Goal: Use online tool/utility: Use online tool/utility

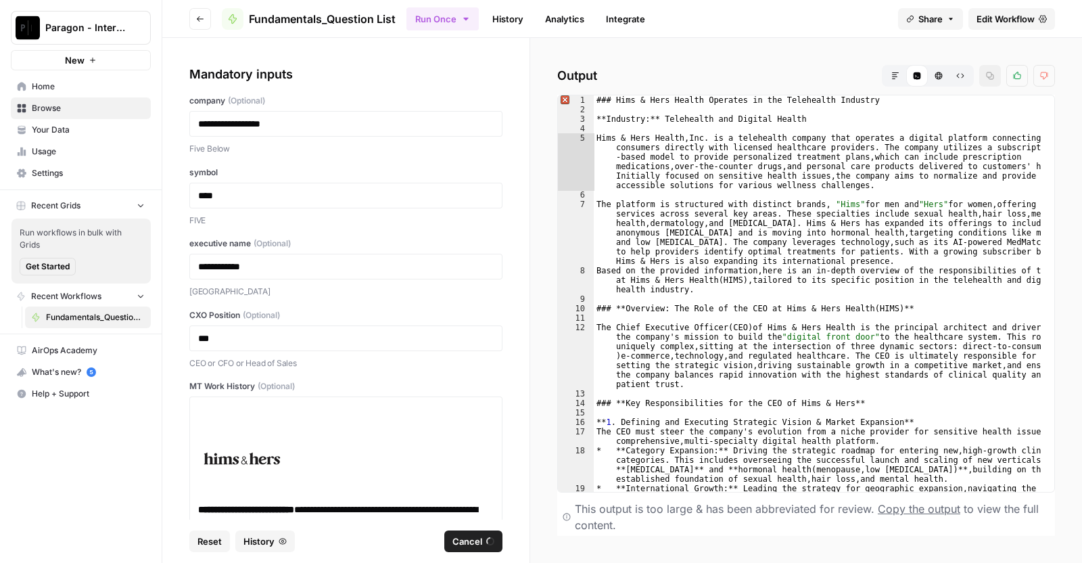
click at [895, 72] on icon "button" at bounding box center [895, 75] width 7 height 7
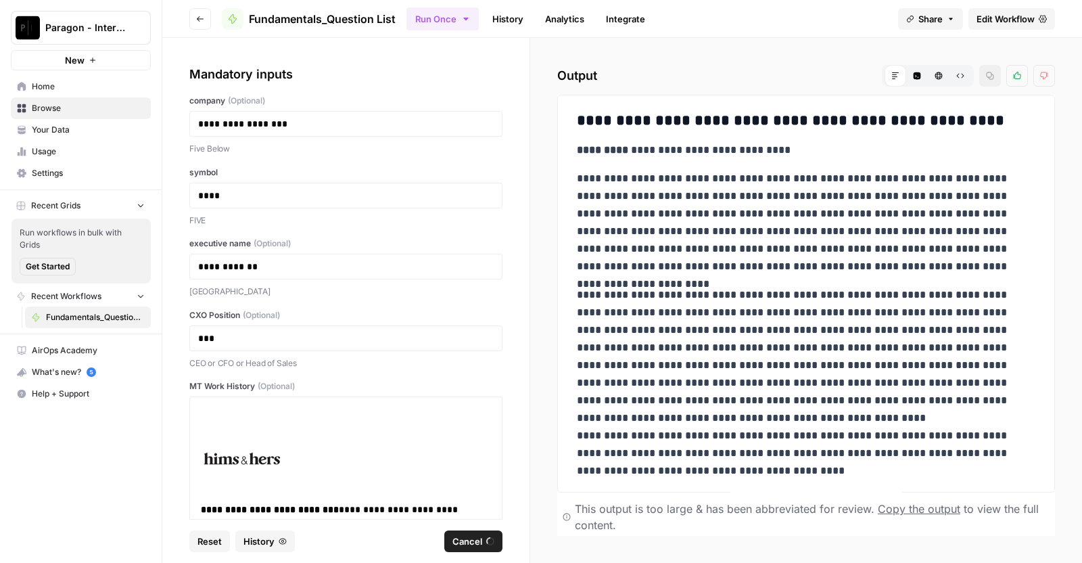
click at [649, 77] on h2 "Output Markdown Code Editor HTML Viewer Raw Output Copy Thumbs up Thumbs down" at bounding box center [806, 76] width 498 height 22
click at [212, 543] on span "Reset" at bounding box center [209, 541] width 24 height 14
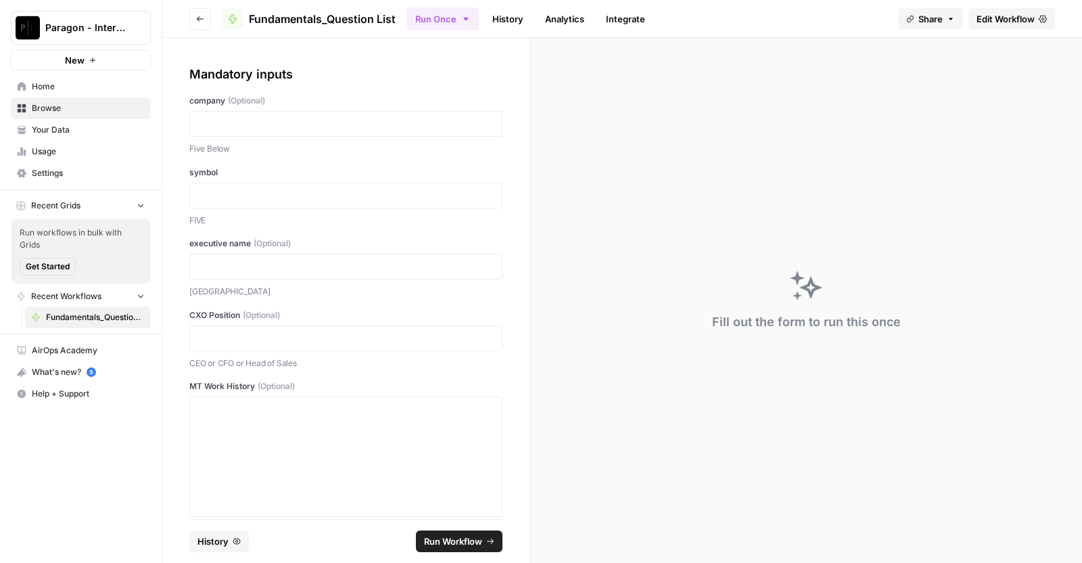
click at [216, 542] on span "History" at bounding box center [212, 541] width 31 height 14
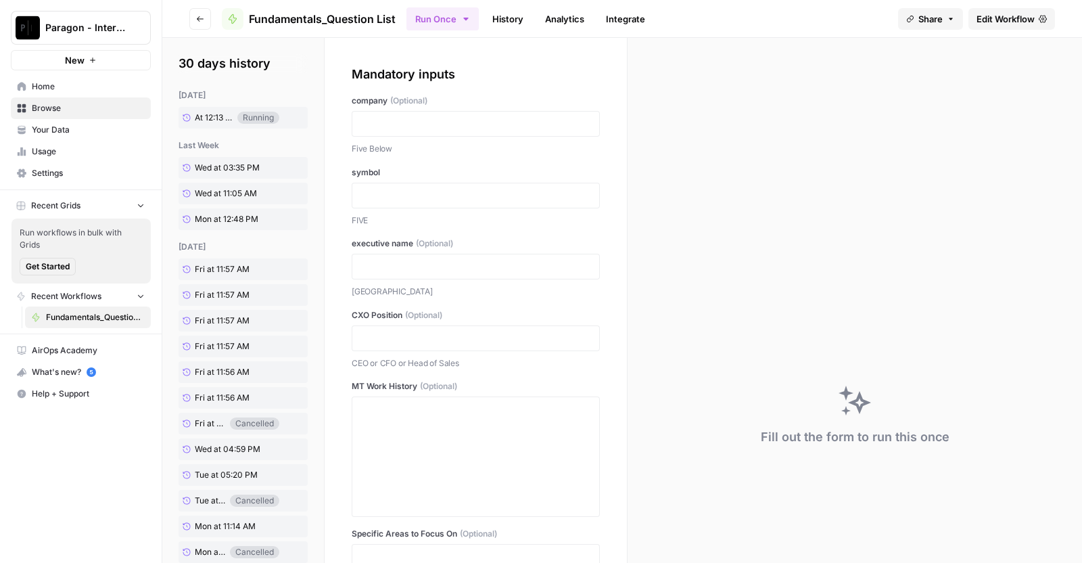
click at [383, 142] on p "Five Below" at bounding box center [476, 149] width 248 height 14
click at [381, 127] on p at bounding box center [475, 124] width 231 height 14
click at [463, 136] on div "*****" at bounding box center [476, 124] width 248 height 26
drag, startPoint x: 439, startPoint y: 123, endPoint x: 333, endPoint y: 128, distance: 106.3
click at [333, 128] on div "Mandatory inputs company (Optional) ***** Five Below symbol FIVE executive name…" at bounding box center [476, 393] width 302 height 711
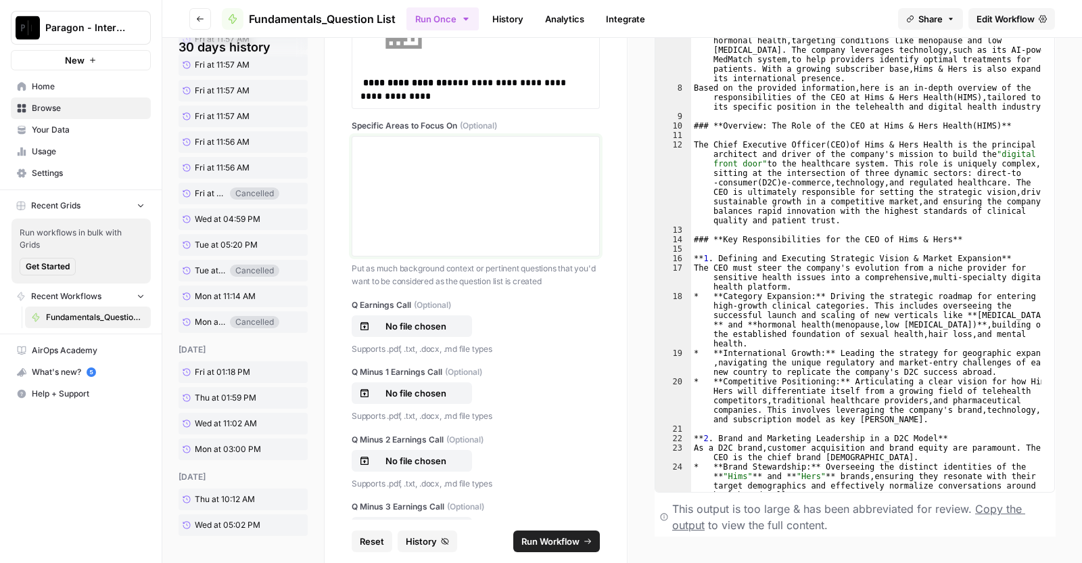
scroll to position [519, 0]
click at [402, 319] on p "No file chosen" at bounding box center [416, 326] width 87 height 14
click at [387, 386] on p "No file chosen" at bounding box center [416, 393] width 87 height 14
click at [378, 454] on p "No file chosen" at bounding box center [416, 461] width 87 height 14
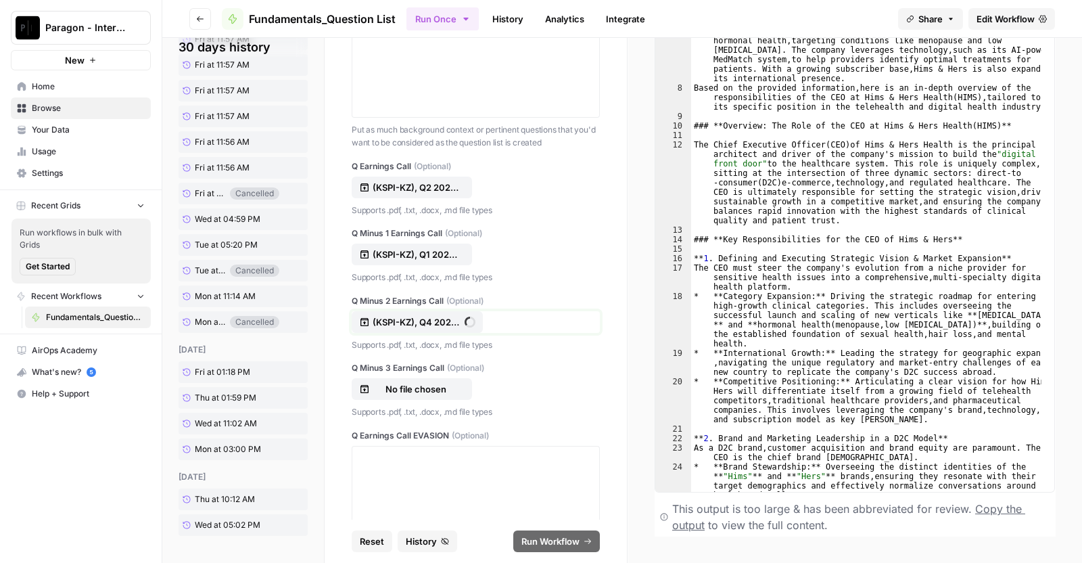
scroll to position [659, 0]
click at [400, 377] on button "No file chosen" at bounding box center [412, 388] width 120 height 22
click at [500, 450] on div at bounding box center [475, 504] width 231 height 108
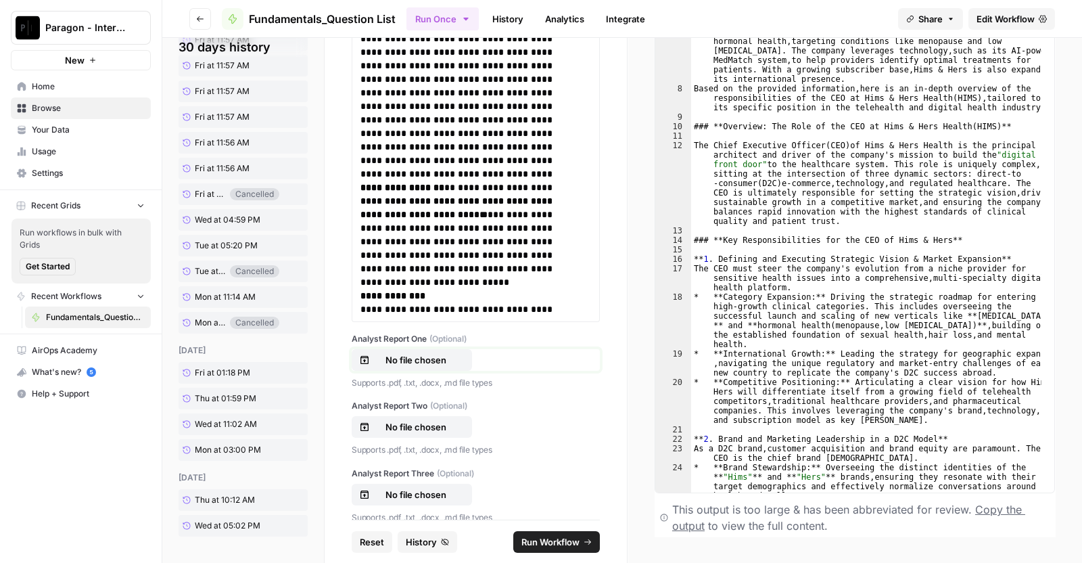
scroll to position [33236, 0]
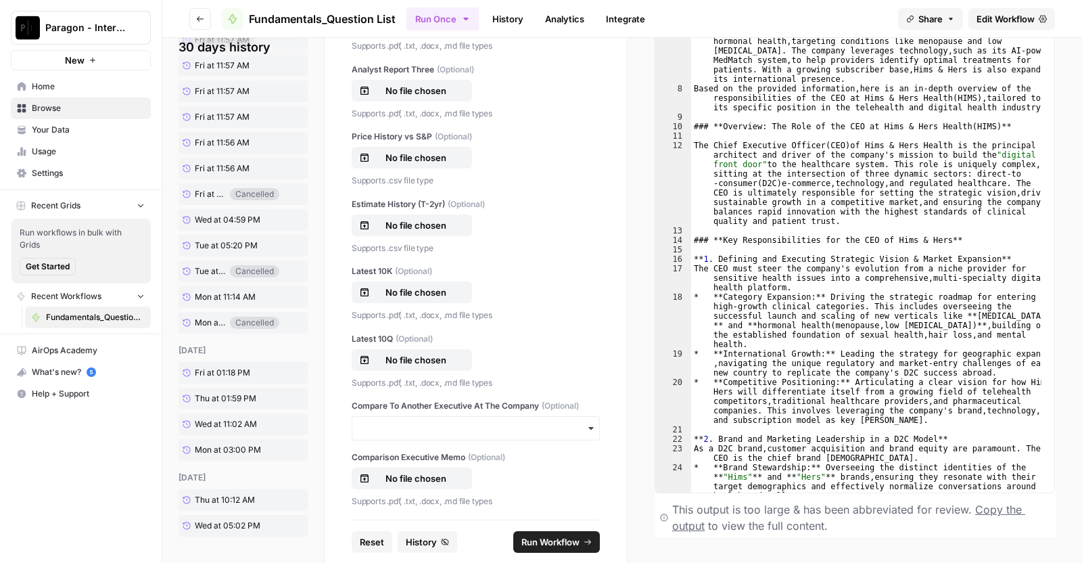
click at [390, 30] on p "No file chosen" at bounding box center [416, 23] width 87 height 14
click at [415, 164] on p "No file chosen" at bounding box center [416, 158] width 87 height 14
click at [382, 97] on p "No file chosen" at bounding box center [416, 91] width 87 height 14
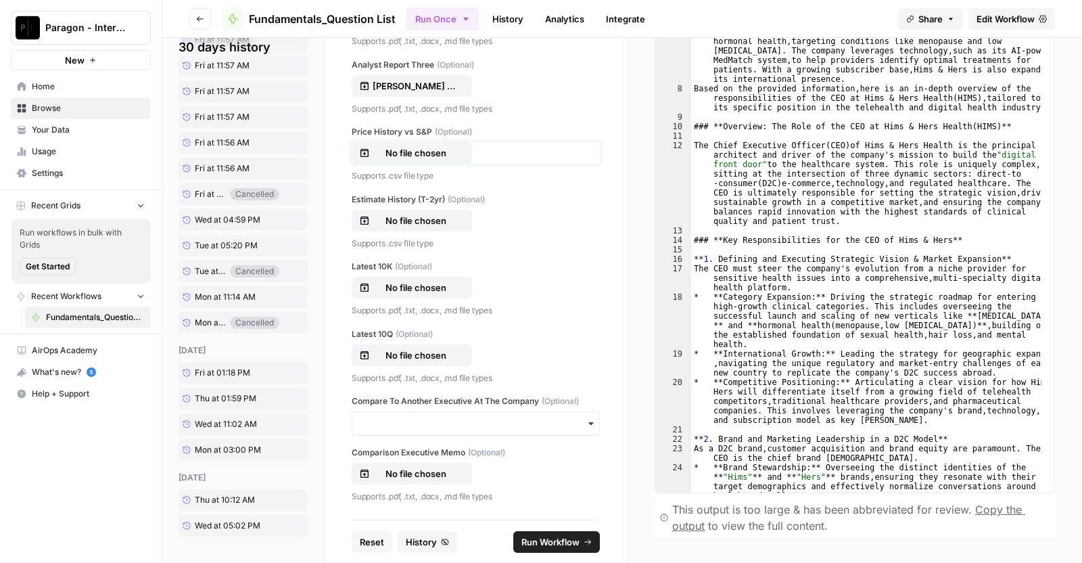
click at [369, 158] on icon "button" at bounding box center [364, 152] width 11 height 11
click at [426, 227] on p "No file chosen" at bounding box center [416, 221] width 87 height 14
click at [397, 285] on p "No file chosen" at bounding box center [416, 288] width 87 height 14
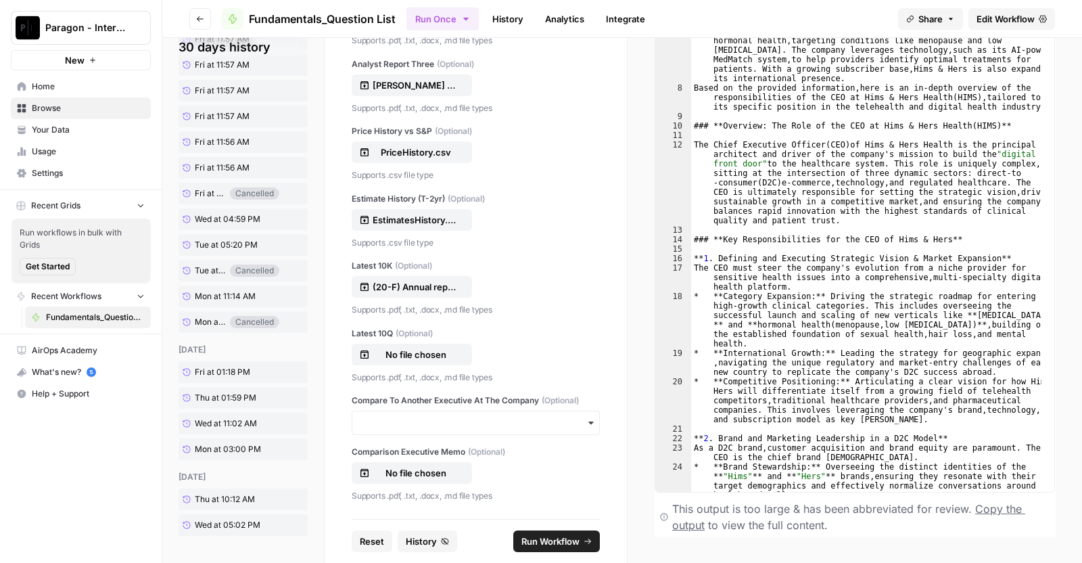
click at [531, 549] on button "Run Workflow" at bounding box center [556, 541] width 87 height 22
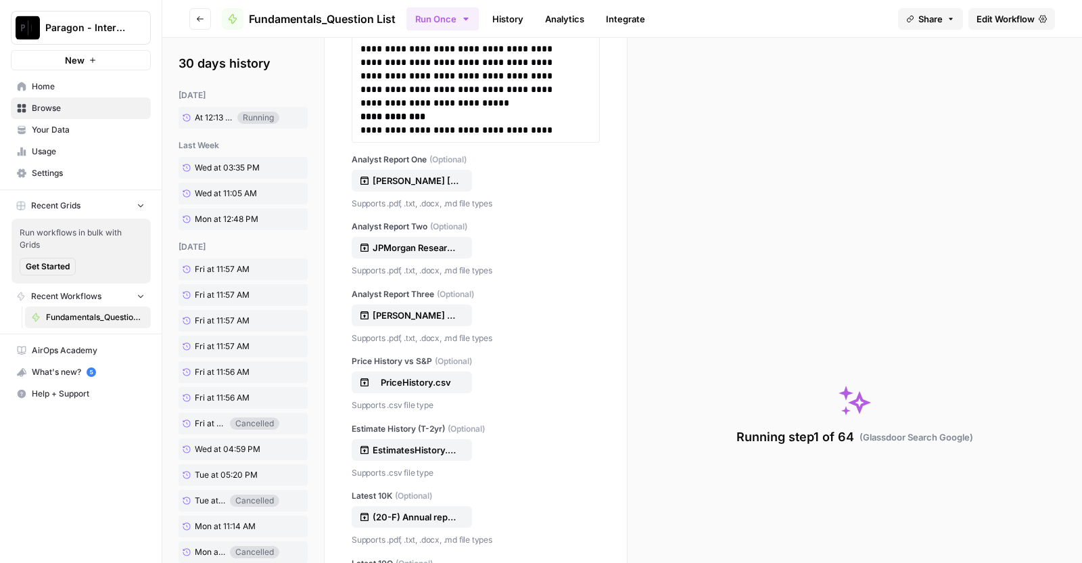
scroll to position [33429, 0]
